Goal: Book appointment/travel/reservation

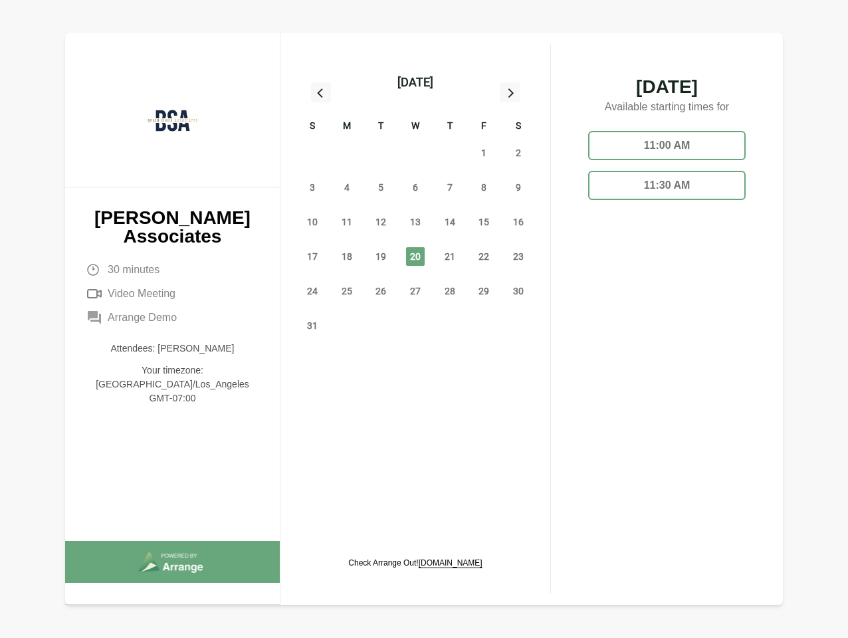
click at [415, 207] on div "13" at bounding box center [415, 222] width 35 height 35
click at [415, 82] on div "[DATE]" at bounding box center [415, 82] width 36 height 19
click at [312, 153] on div "27" at bounding box center [312, 153] width 35 height 35
click at [347, 153] on div "28" at bounding box center [347, 153] width 35 height 35
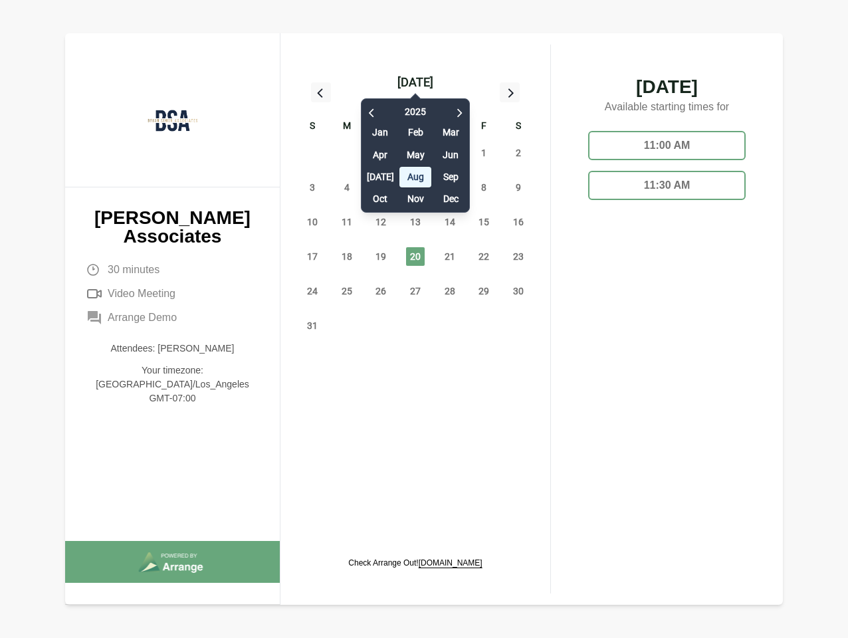
click at [381, 153] on div "[DATE] Feb Mar Apr May Jun [DATE] Aug Sep Oct Nov Dec" at bounding box center [415, 152] width 109 height 121
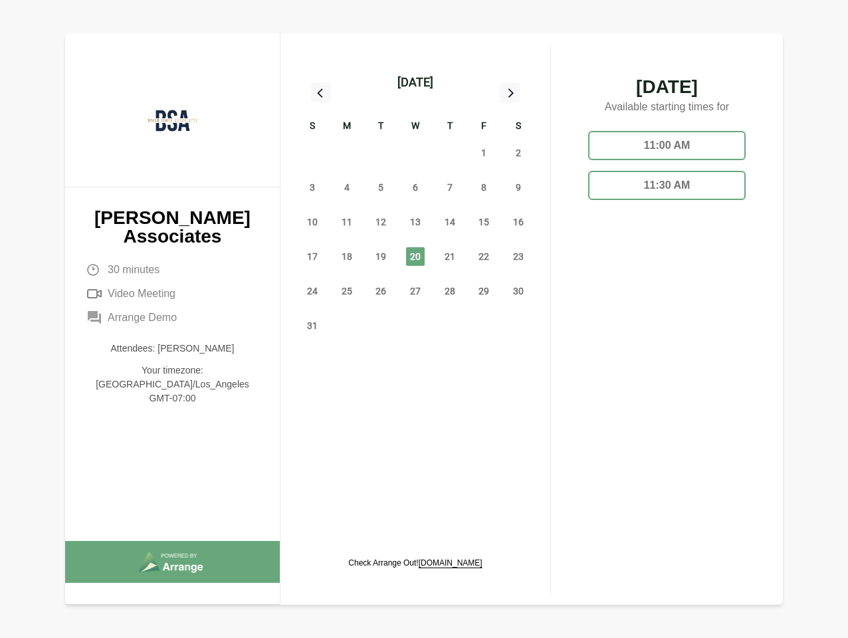
click at [415, 153] on div "30" at bounding box center [415, 153] width 35 height 35
click at [450, 153] on div "31" at bounding box center [449, 153] width 35 height 35
click at [484, 153] on span "1" at bounding box center [483, 153] width 19 height 19
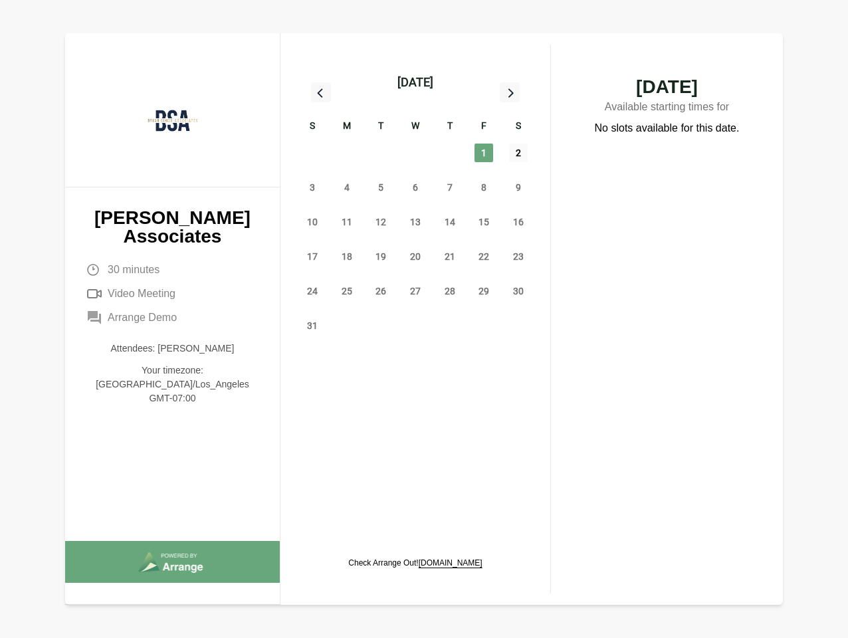
click at [518, 153] on span "2" at bounding box center [518, 153] width 19 height 19
click at [312, 187] on span "3" at bounding box center [312, 187] width 19 height 19
